Goal: Task Accomplishment & Management: Complete application form

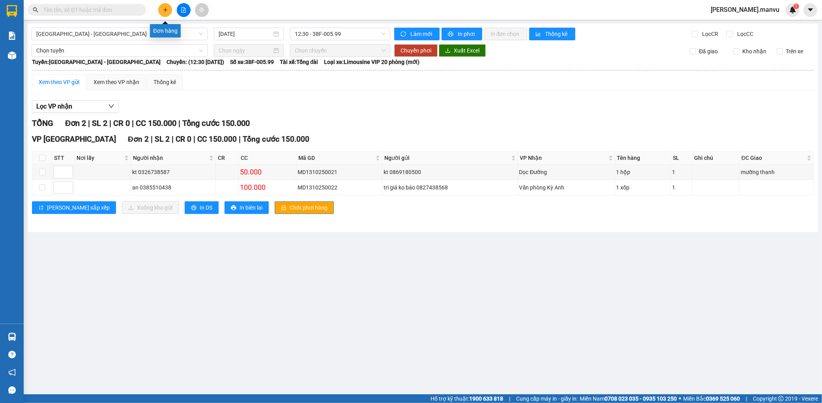
drag, startPoint x: 0, startPoint y: 0, endPoint x: 167, endPoint y: 13, distance: 167.0
click at [167, 13] on button at bounding box center [165, 10] width 14 height 14
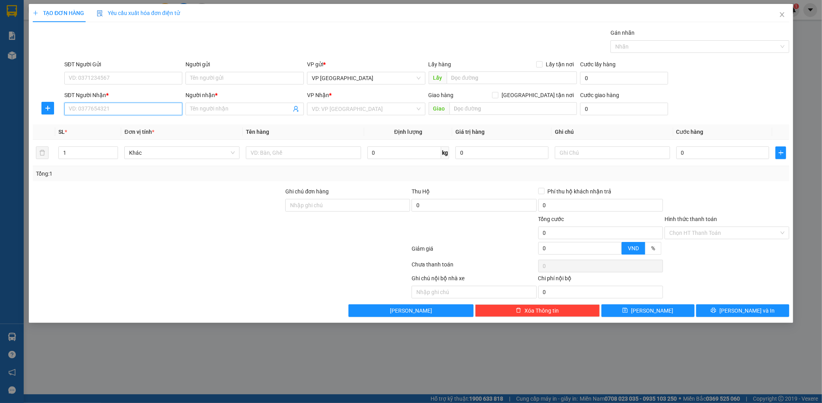
click at [95, 105] on input "SĐT Người Nhận *" at bounding box center [123, 109] width 118 height 13
type input "0911232268"
click at [123, 73] on input "SĐT Người Gửi" at bounding box center [123, 78] width 118 height 13
click at [119, 76] on input "038939359205" at bounding box center [123, 78] width 118 height 13
type input "0"
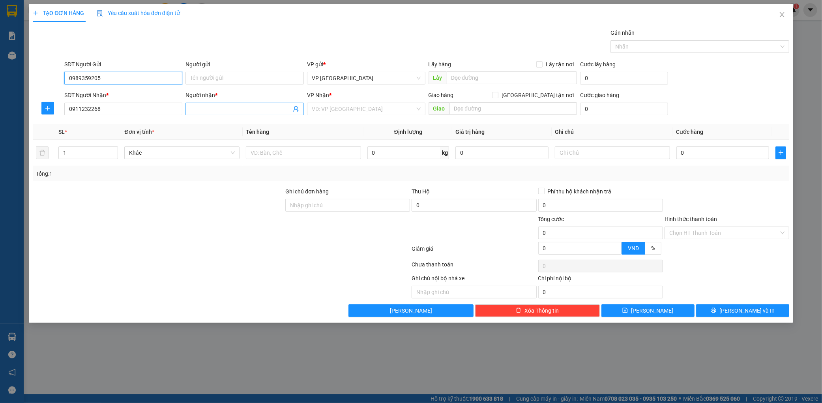
type input "0989359205"
click at [240, 104] on span at bounding box center [245, 109] width 118 height 13
click at [115, 112] on input "0911232268" at bounding box center [123, 109] width 118 height 13
click at [245, 116] on div "Người nhận * Tên người nhận" at bounding box center [245, 105] width 118 height 28
click at [247, 112] on input "Người nhận *" at bounding box center [240, 109] width 101 height 9
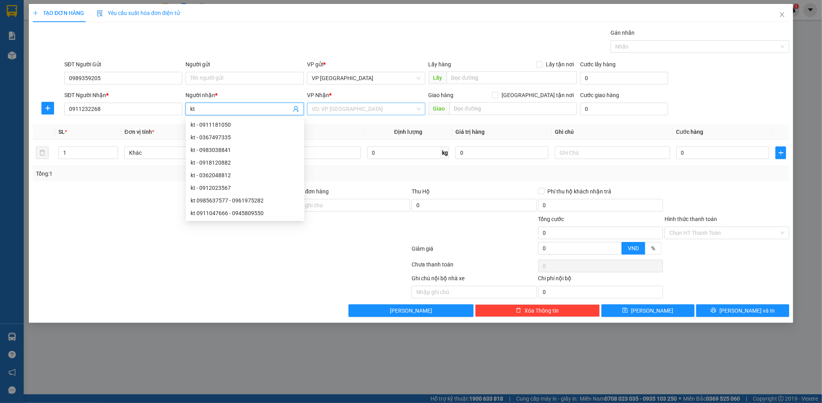
type input "kt"
click at [348, 111] on input "search" at bounding box center [363, 109] width 103 height 12
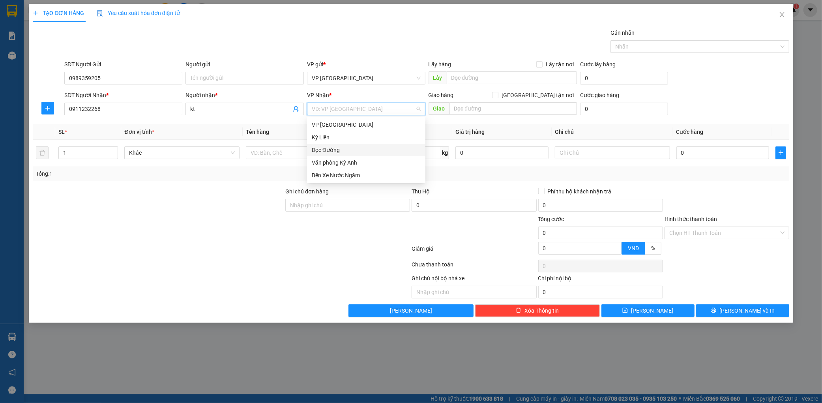
click at [339, 147] on div "Dọc Đường" at bounding box center [366, 150] width 109 height 9
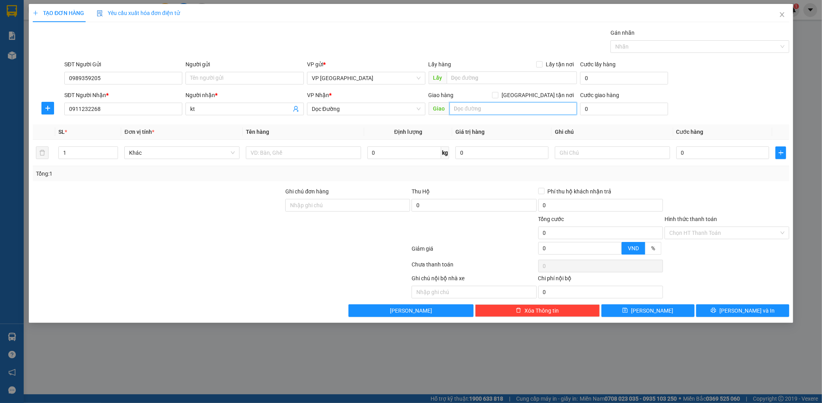
click at [483, 114] on input "text" at bounding box center [513, 108] width 127 height 13
type input "ka"
click at [252, 153] on td at bounding box center [304, 153] width 122 height 26
click at [252, 149] on input "text" at bounding box center [303, 152] width 115 height 13
type input "1 hộp"
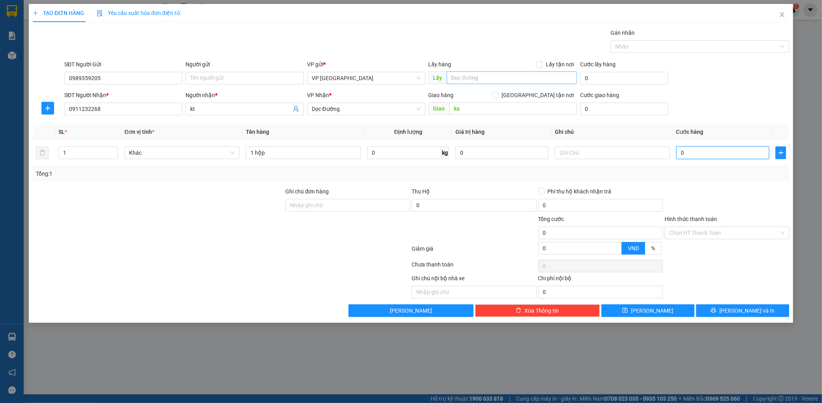
type input "005"
type input "5"
type input "0.050"
type input "50"
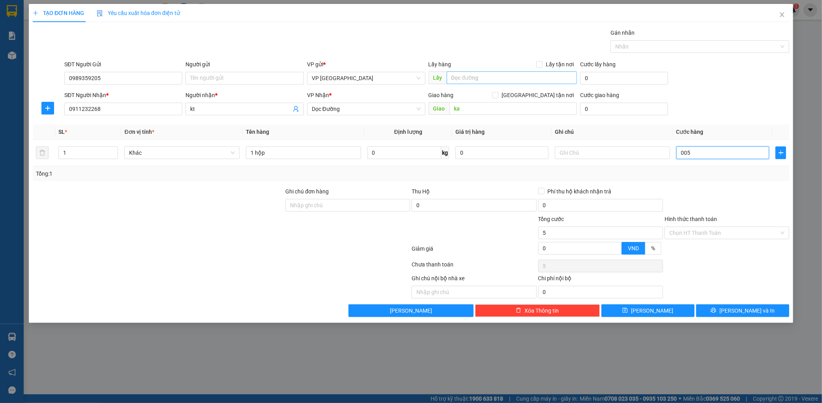
type input "50"
type input "00.500"
type input "500"
type input "0.005.000"
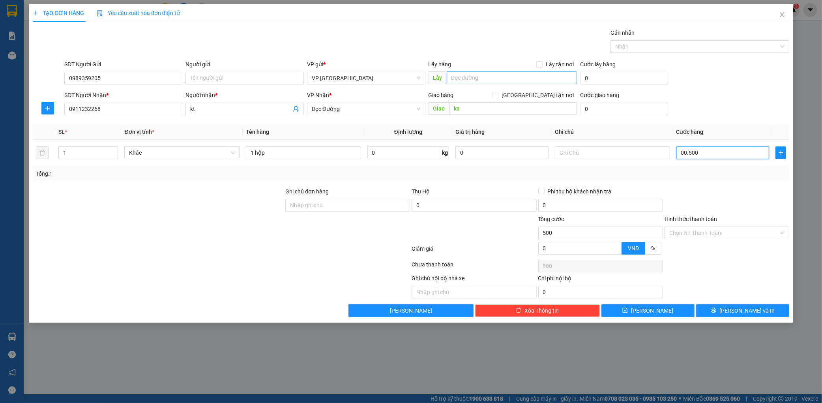
type input "5.000"
type input "000.050.000"
type input "50.000"
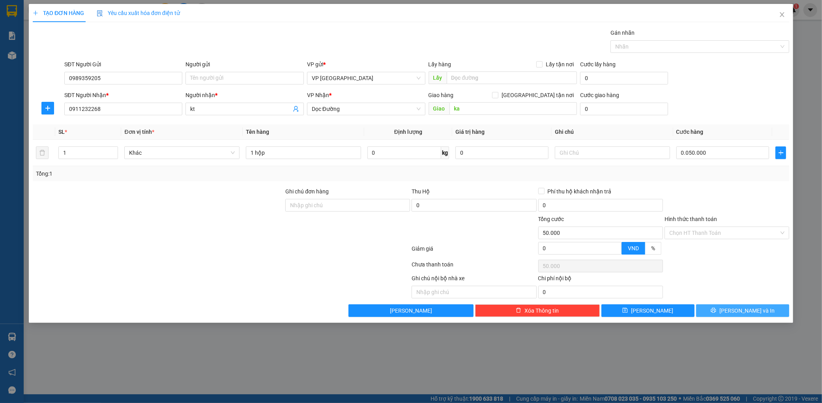
type input "50.000"
click at [760, 311] on button "[PERSON_NAME] và In" at bounding box center [742, 310] width 93 height 13
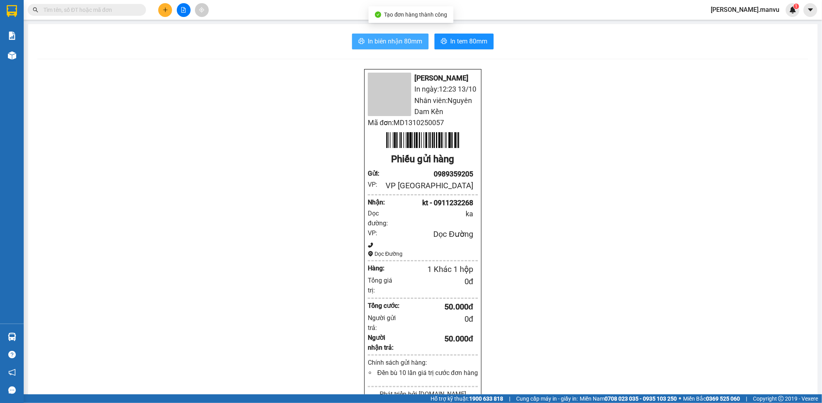
click at [402, 41] on span "In biên nhận 80mm" at bounding box center [395, 41] width 54 height 10
